Goal: Task Accomplishment & Management: Use online tool/utility

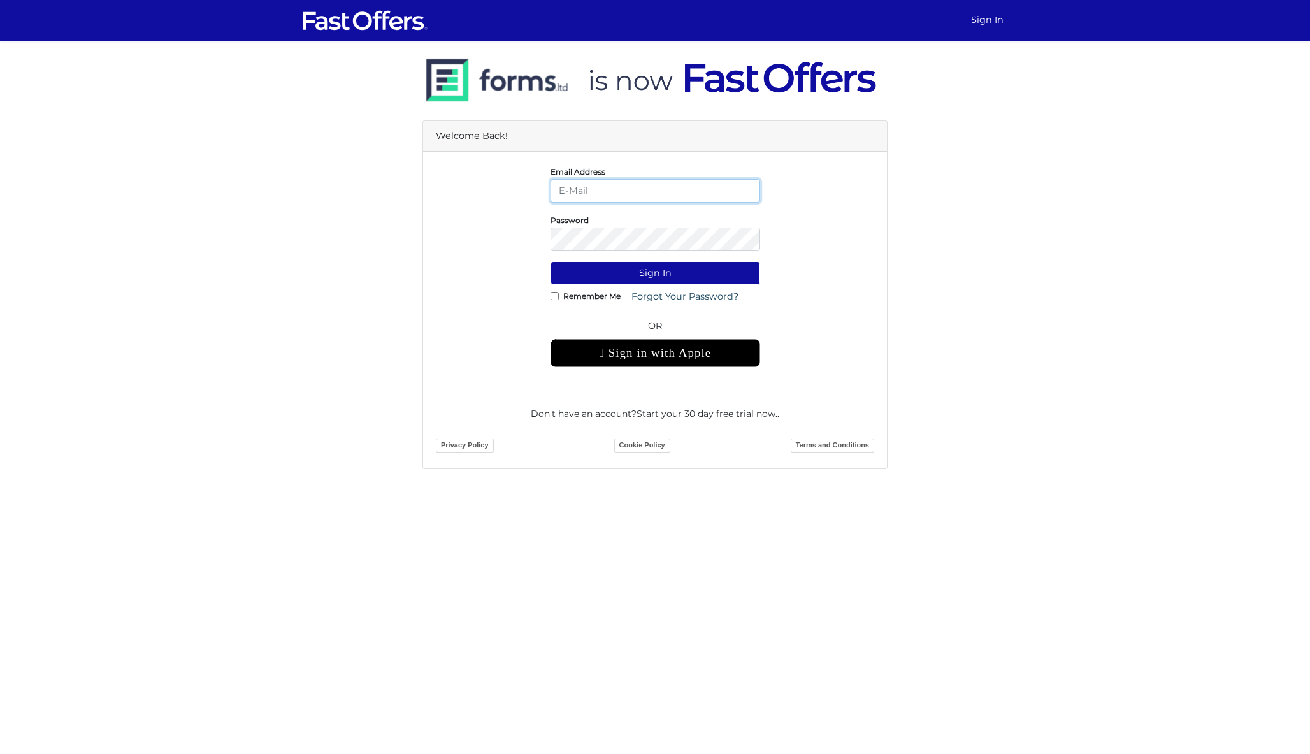
type input "[PERSON_NAME][EMAIL_ADDRESS][DOMAIN_NAME]"
click at [655, 273] on button "Sign In" at bounding box center [656, 273] width 210 height 24
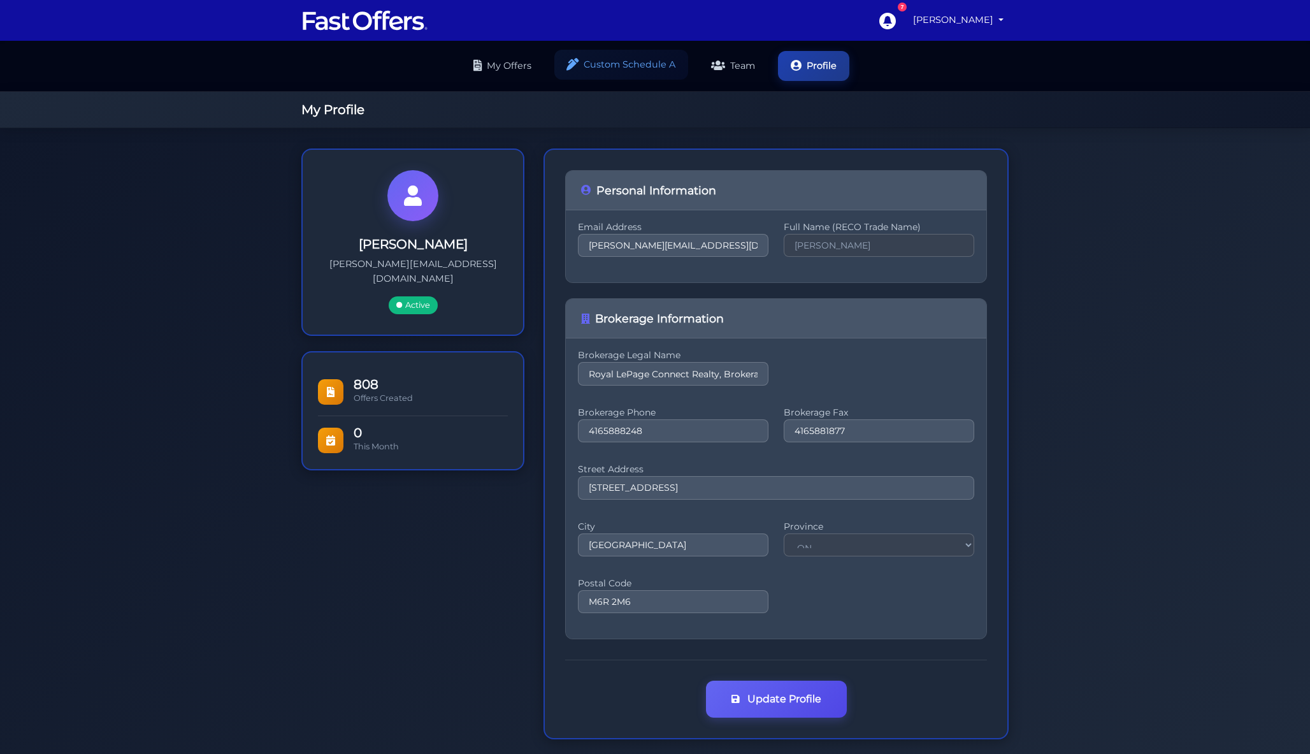
click at [631, 67] on link "Custom Schedule A" at bounding box center [621, 65] width 134 height 30
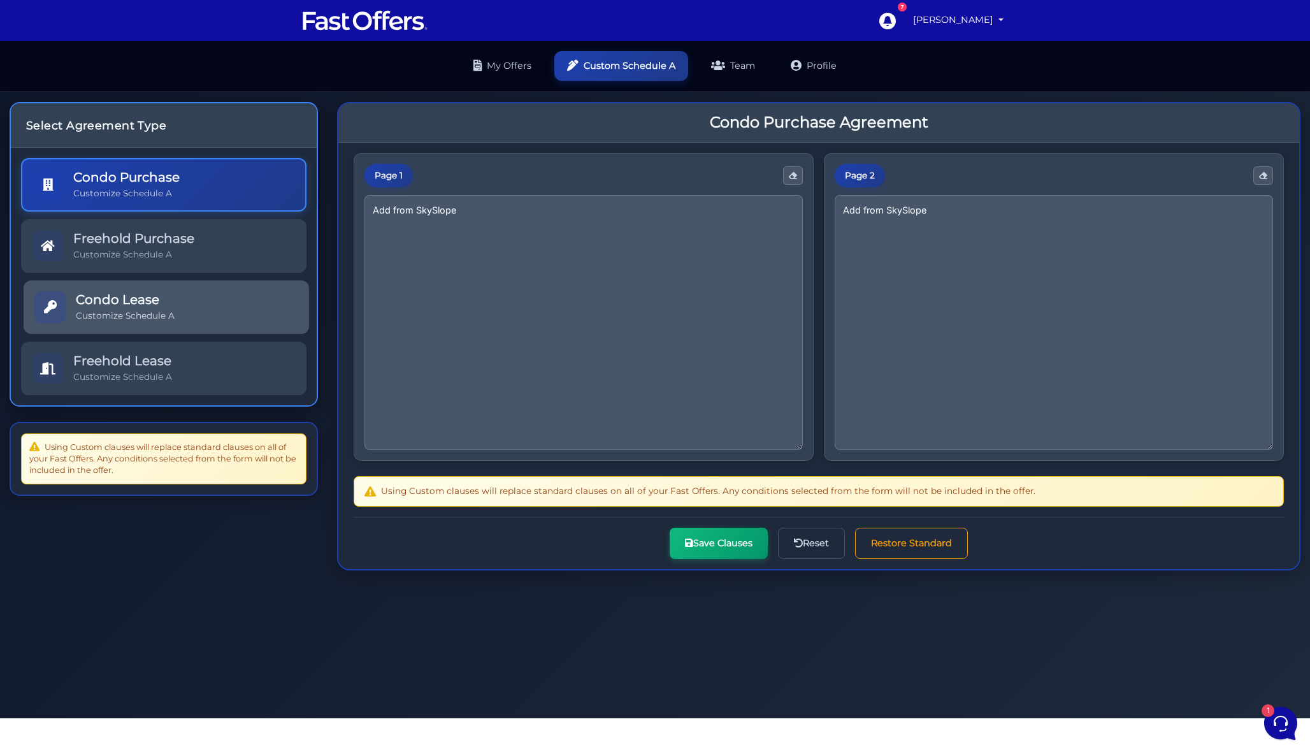
click at [183, 319] on link "Condo Lease Customize Schedule A" at bounding box center [166, 307] width 285 height 54
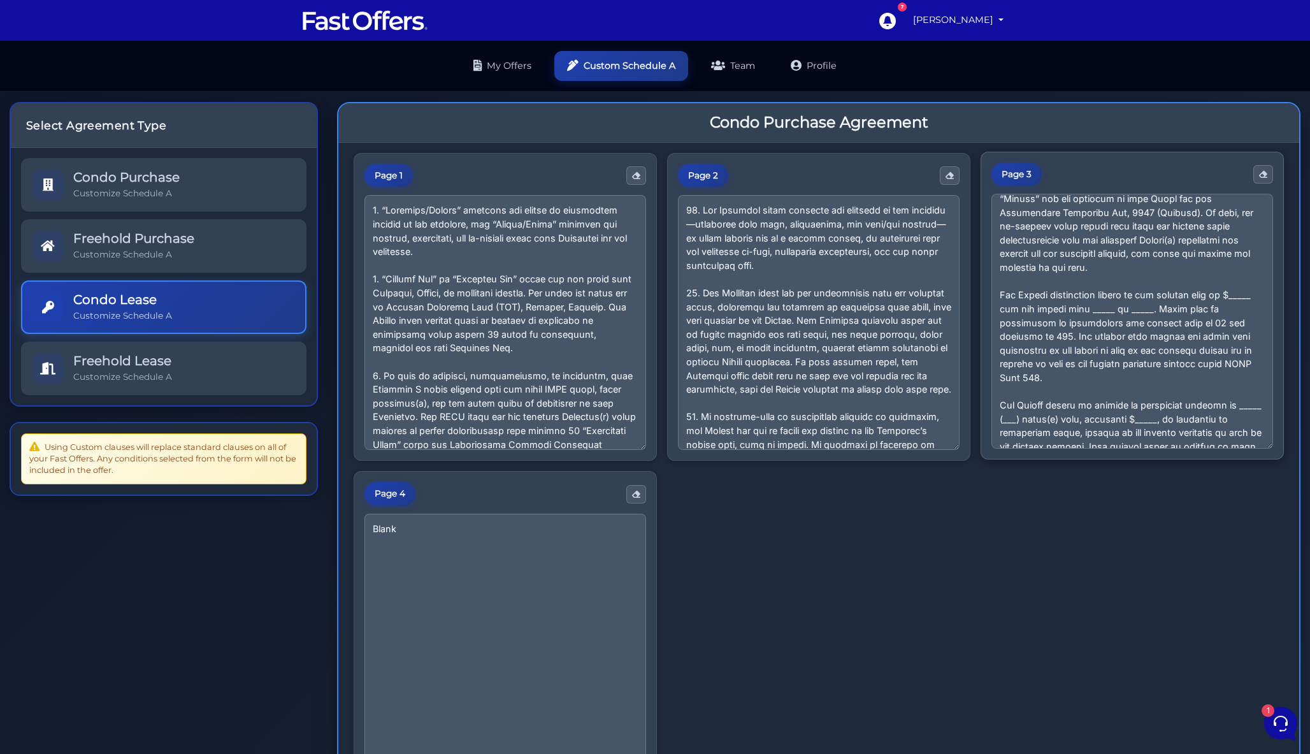
scroll to position [180, 0]
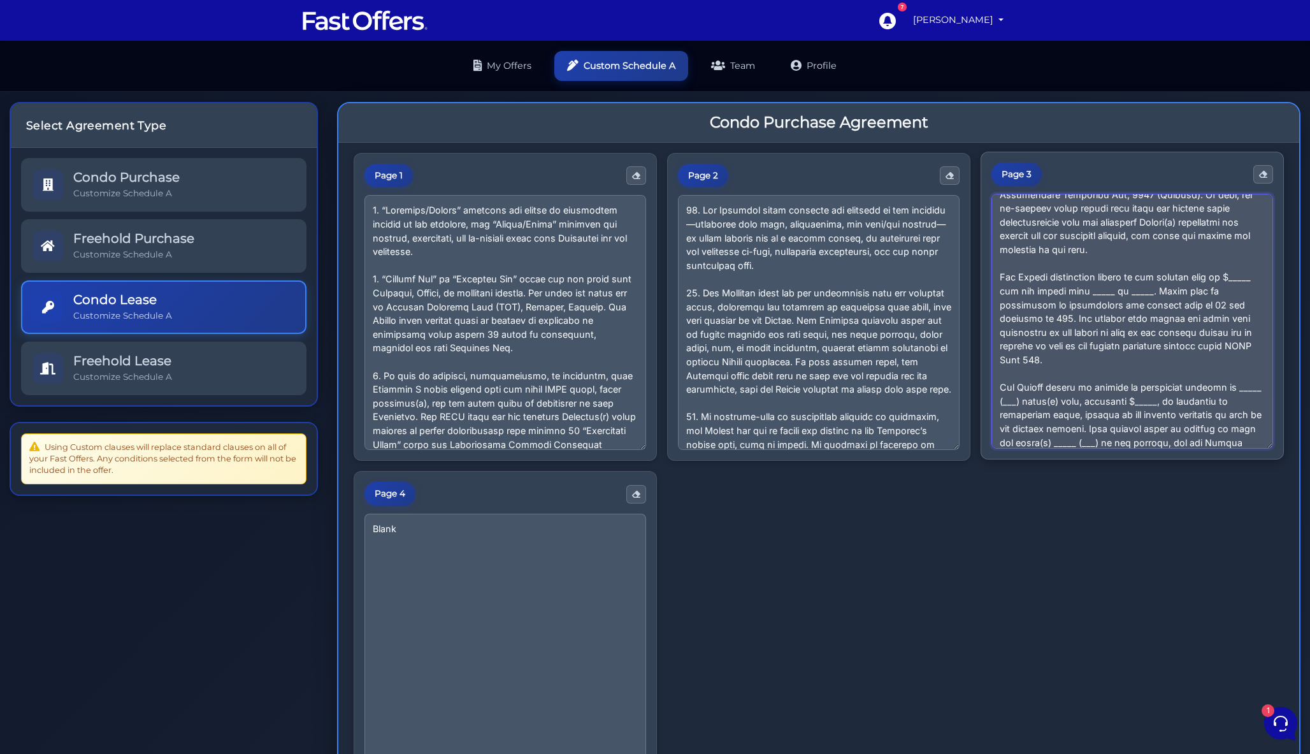
click at [1192, 338] on textarea at bounding box center [1132, 321] width 282 height 255
drag, startPoint x: 1202, startPoint y: 338, endPoint x: 979, endPoint y: 270, distance: 233.2
click at [979, 270] on div "Page 1 Page 2 Page 3 Page 4 Blank" at bounding box center [819, 466] width 930 height 627
